Goal: Information Seeking & Learning: Learn about a topic

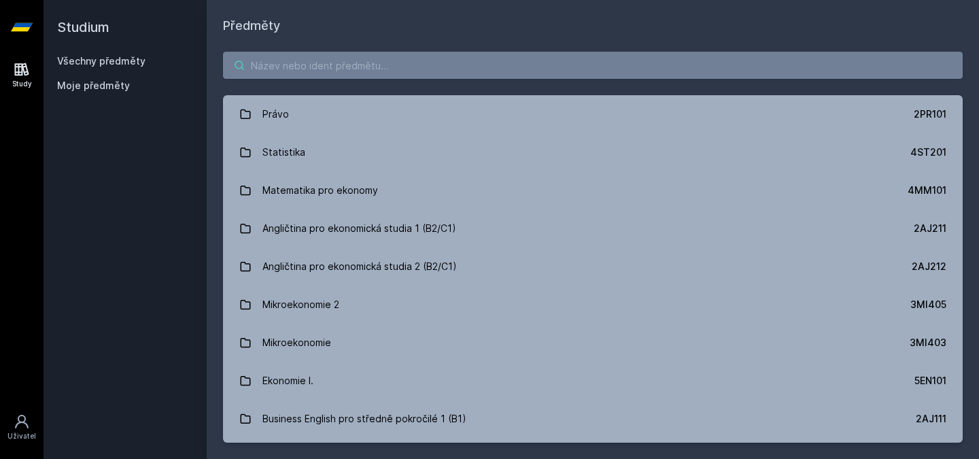
click at [308, 67] on input "search" at bounding box center [592, 65] width 739 height 27
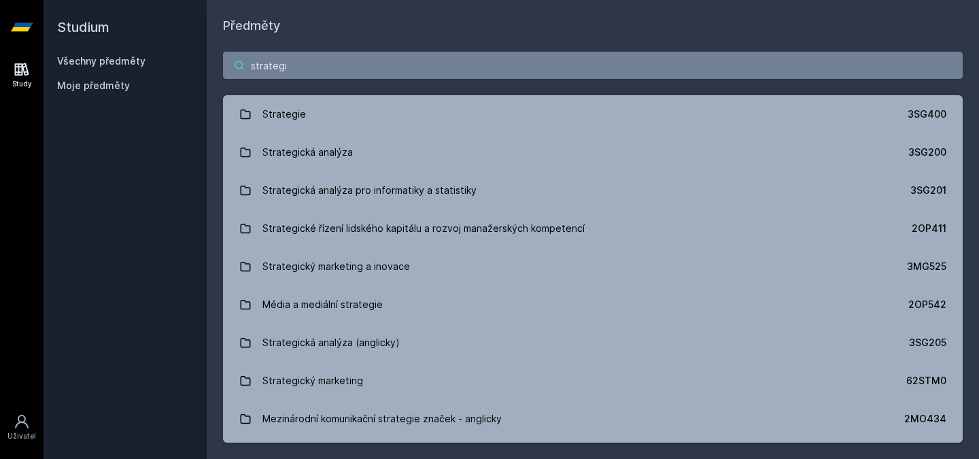
type input "strategi"
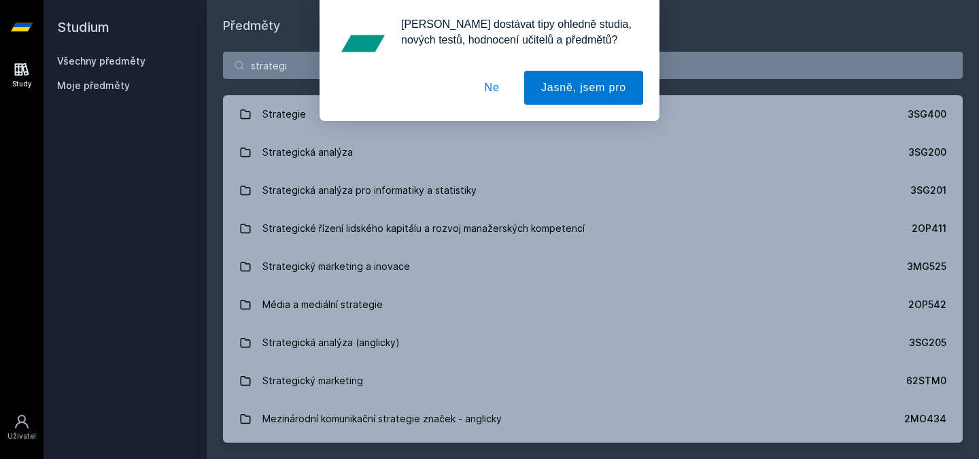
click at [495, 90] on button "Ne" at bounding box center [492, 88] width 49 height 34
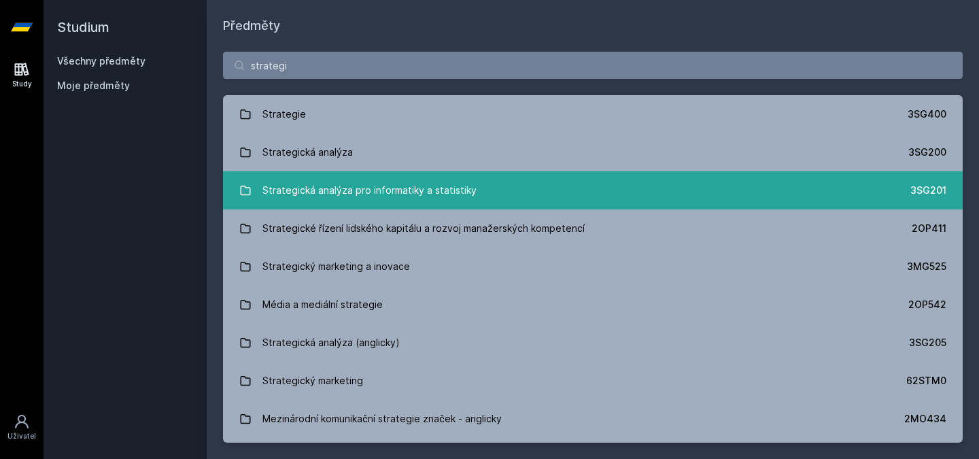
click at [436, 190] on div "Strategická analýza pro informatiky a statistiky" at bounding box center [369, 190] width 214 height 27
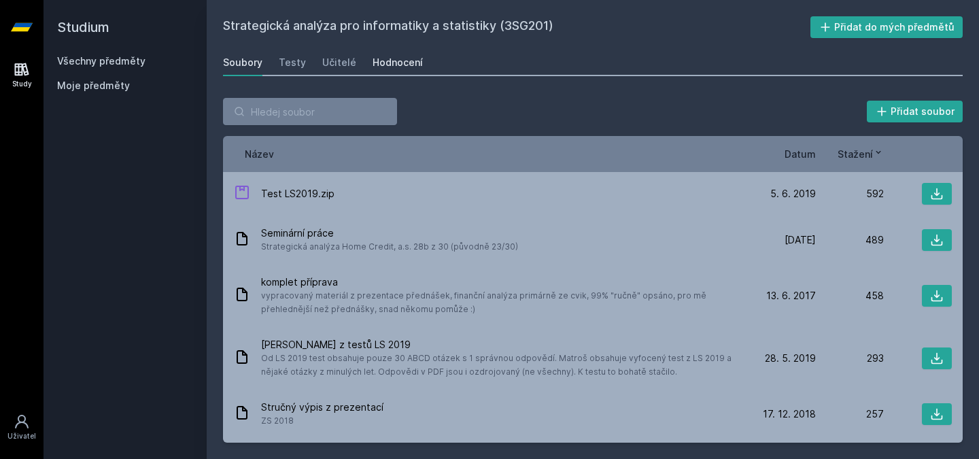
click at [393, 60] on div "Hodnocení" at bounding box center [397, 63] width 50 height 14
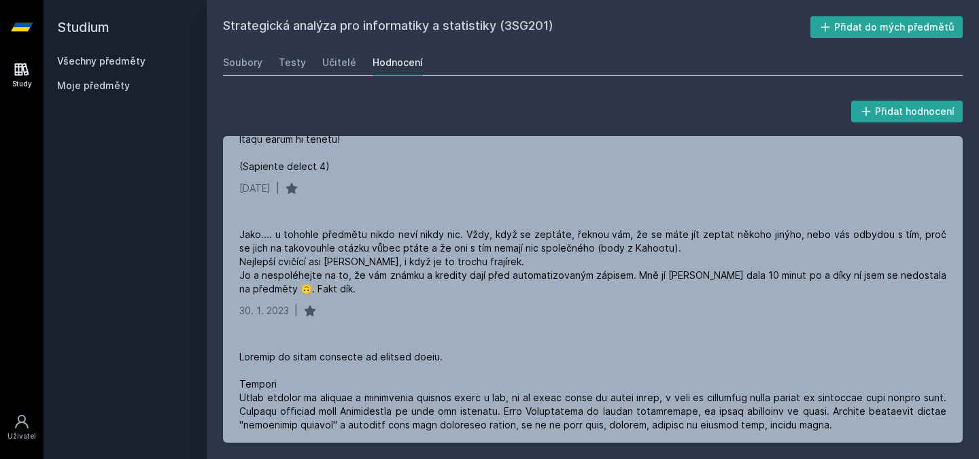
scroll to position [1244, 0]
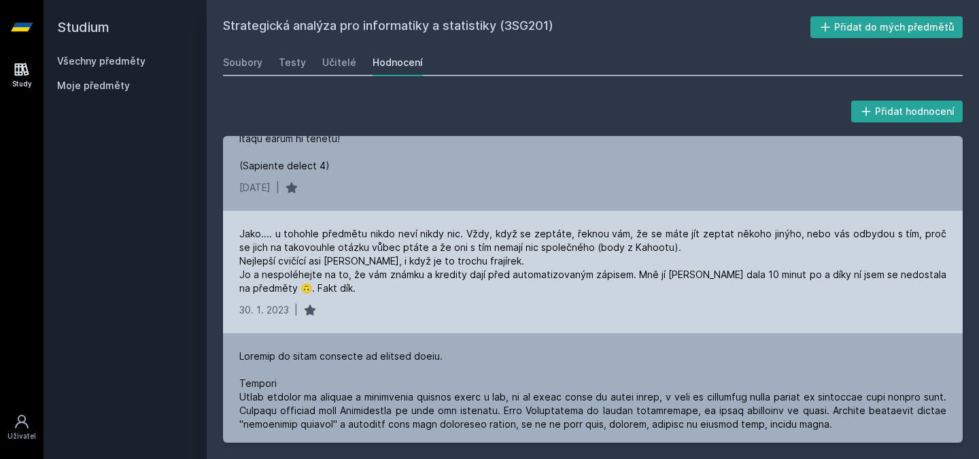
click at [472, 264] on div "Jako.... u tohohle předmětu nikdo neví nikdy nic. Vždy, když se zeptáte, řeknou…" at bounding box center [592, 261] width 707 height 68
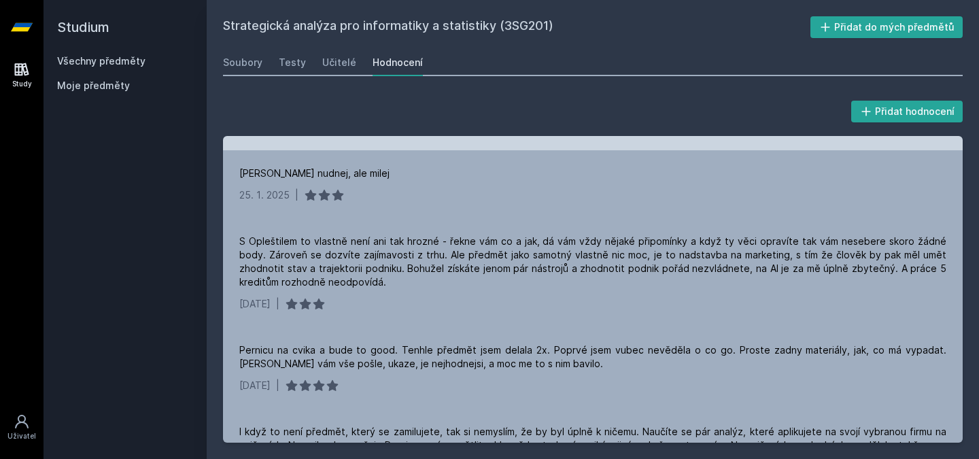
scroll to position [452, 0]
